Goal: Book appointment/travel/reservation

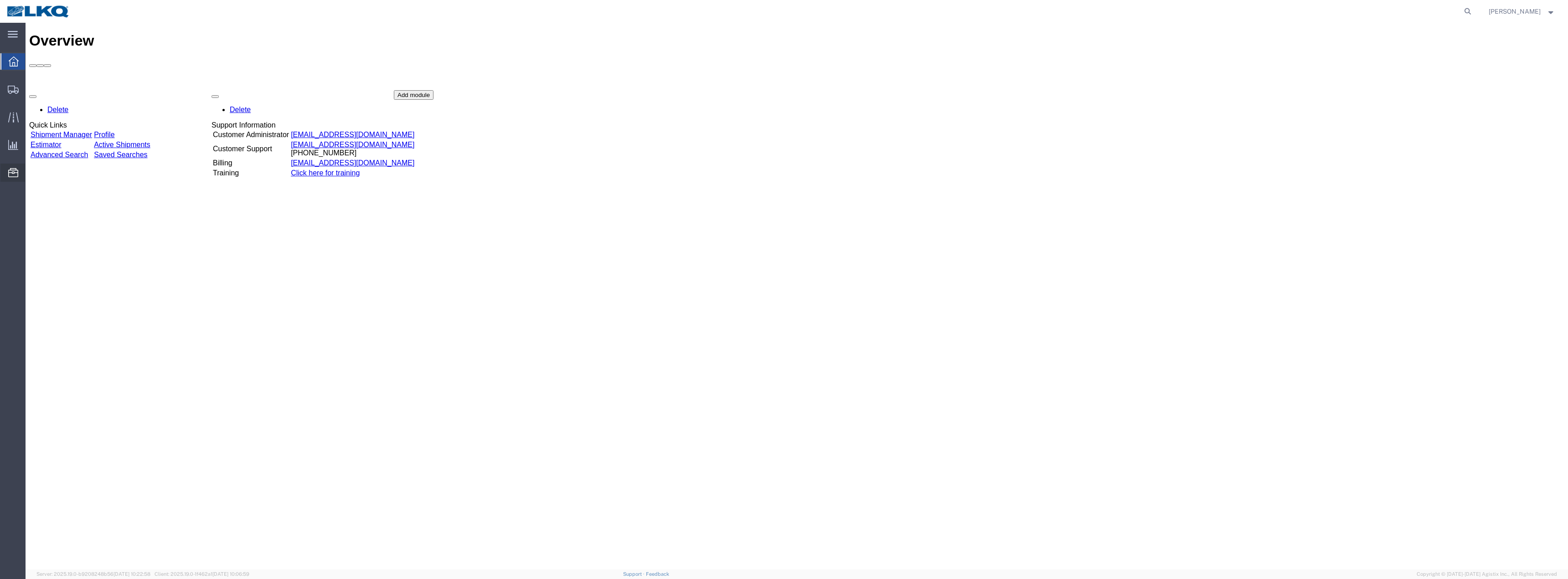
click at [0, 0] on span "Location Appointment" at bounding box center [0, 0] width 0 height 0
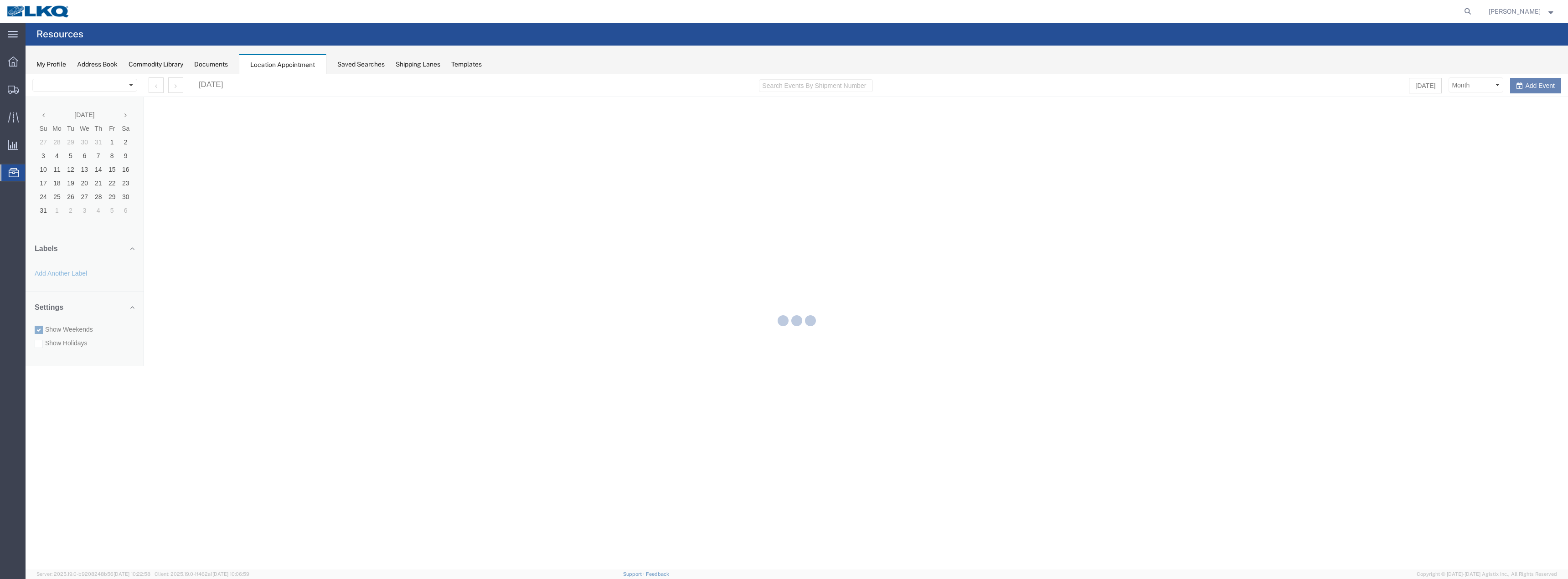
select select "28018"
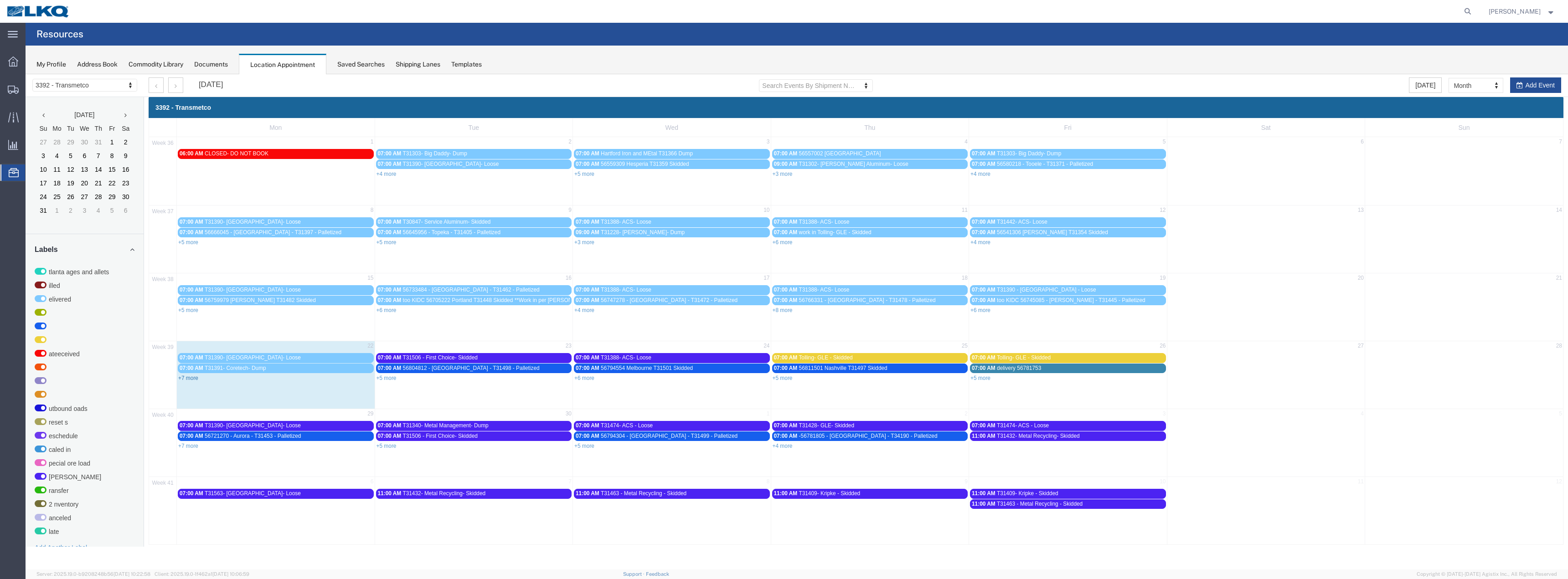
click at [194, 379] on link "+7 more" at bounding box center [187, 378] width 20 height 7
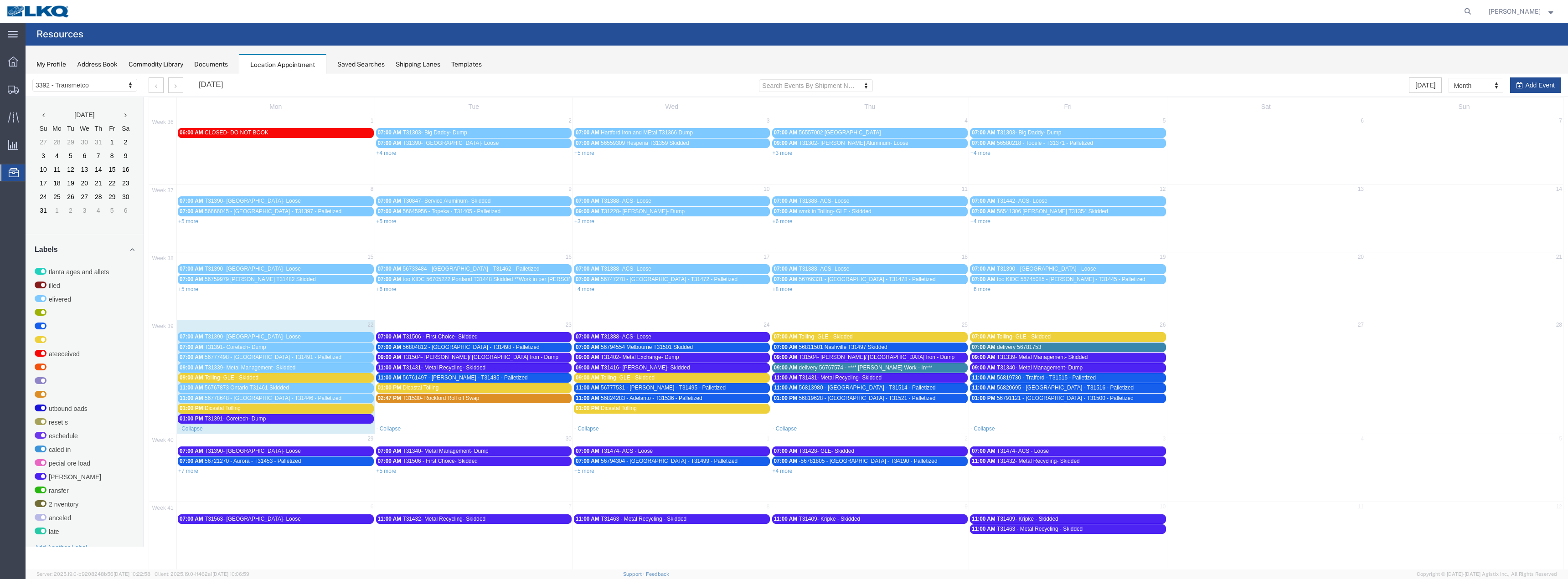
scroll to position [31, 0]
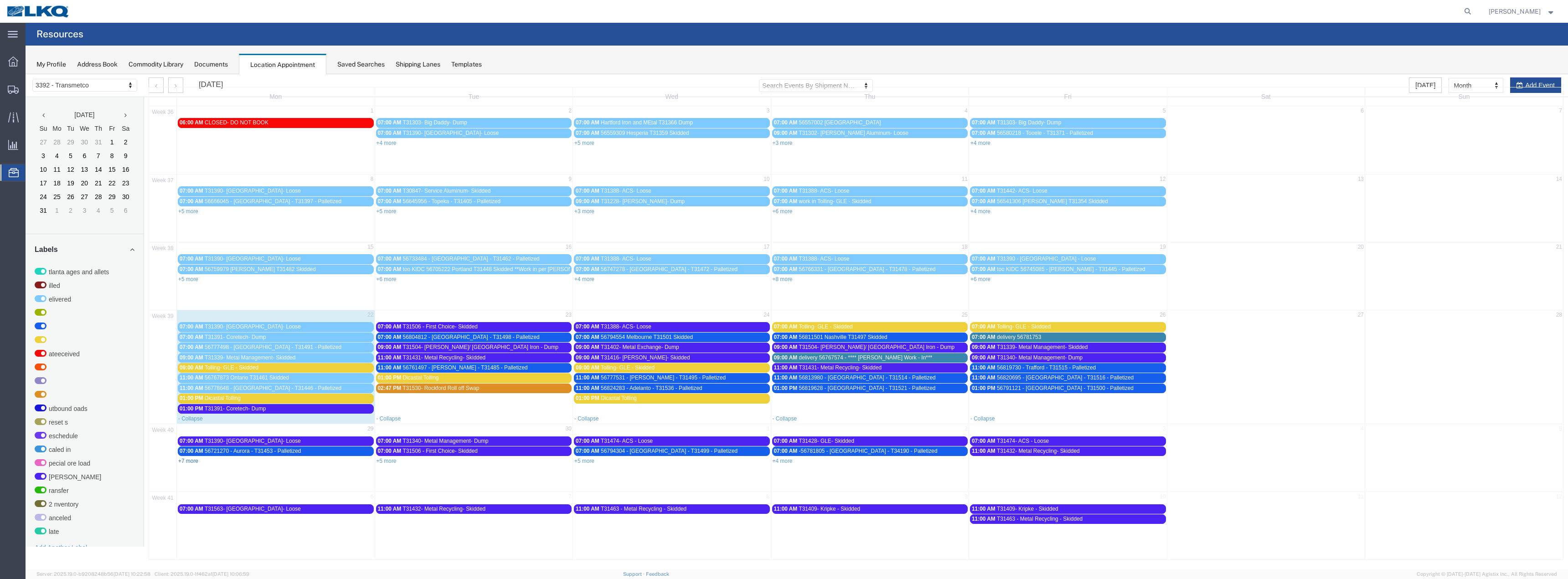
click at [192, 461] on link "+7 more" at bounding box center [187, 461] width 20 height 7
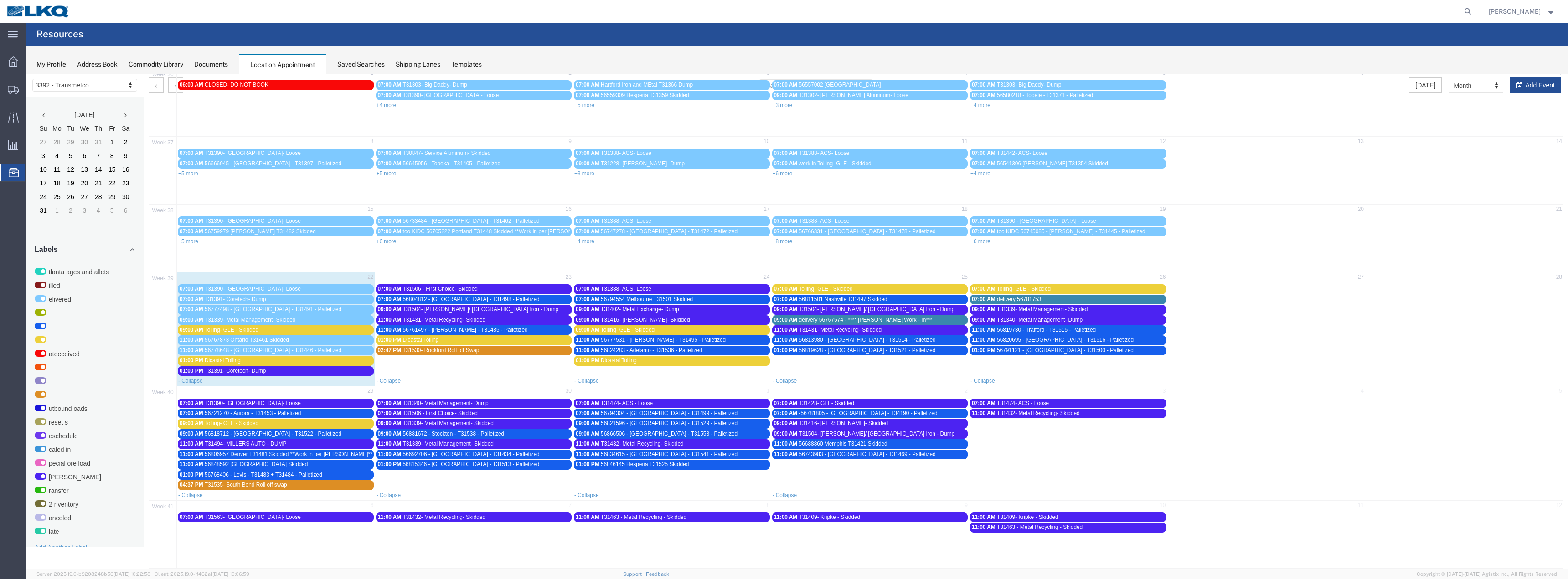
scroll to position [78, 0]
